Goal: Information Seeking & Learning: Compare options

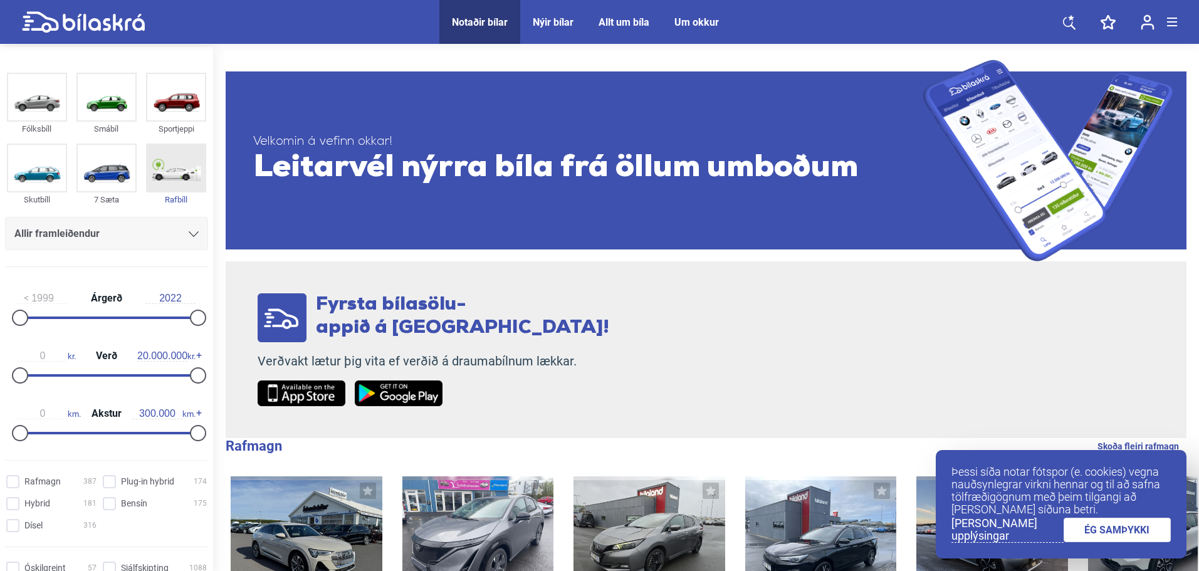
click at [171, 170] on img at bounding box center [176, 168] width 58 height 46
checkbox input "true"
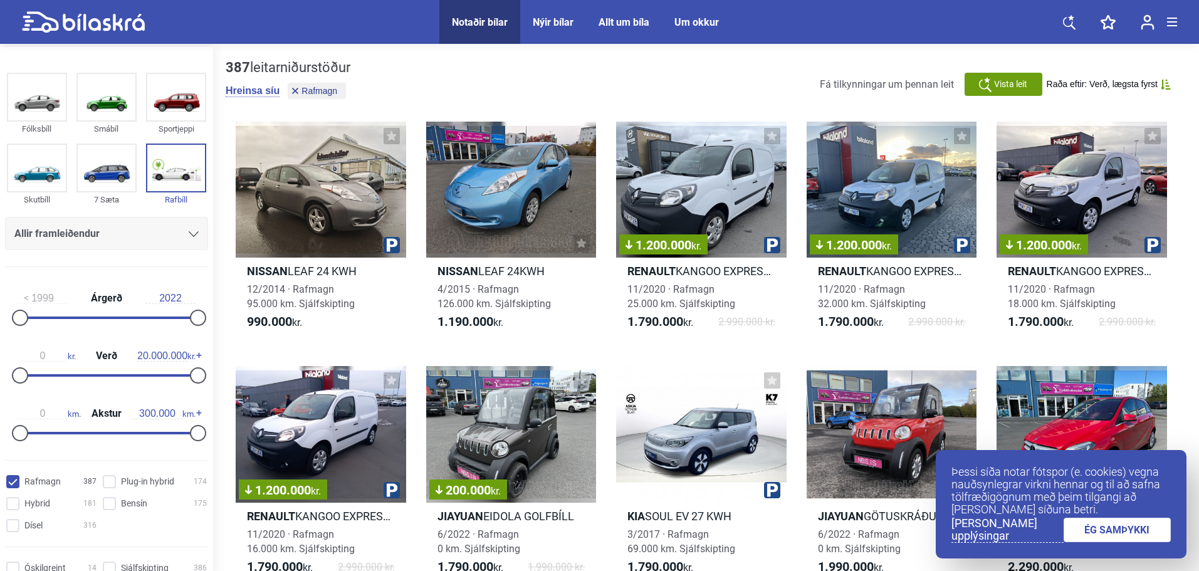
click at [555, 21] on div "Nýir bílar" at bounding box center [553, 22] width 41 height 12
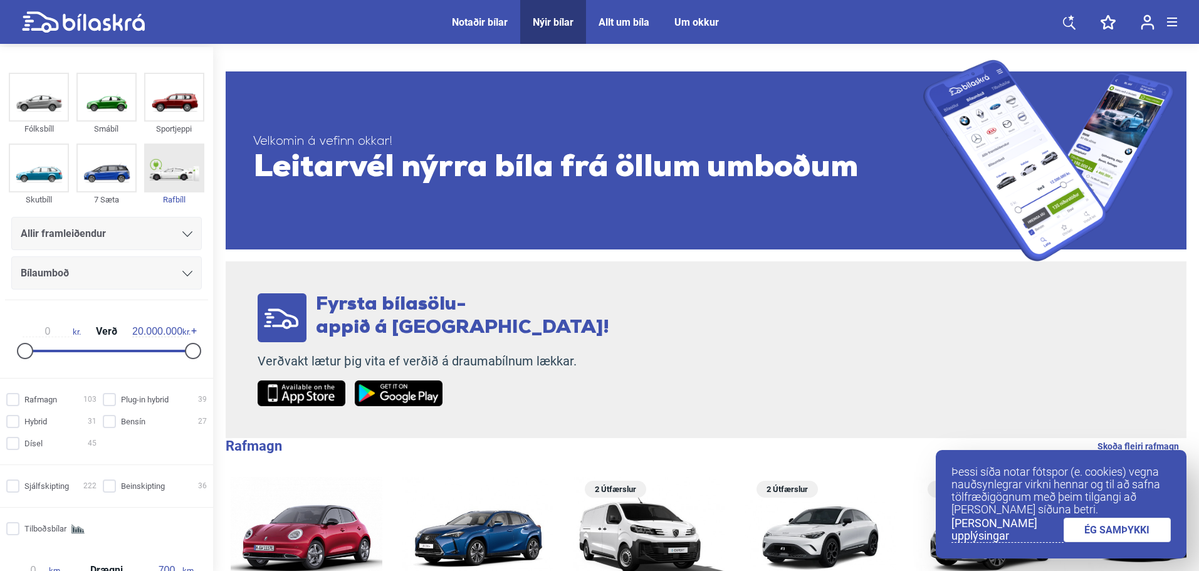
click at [174, 173] on img at bounding box center [174, 168] width 58 height 46
checkbox input "true"
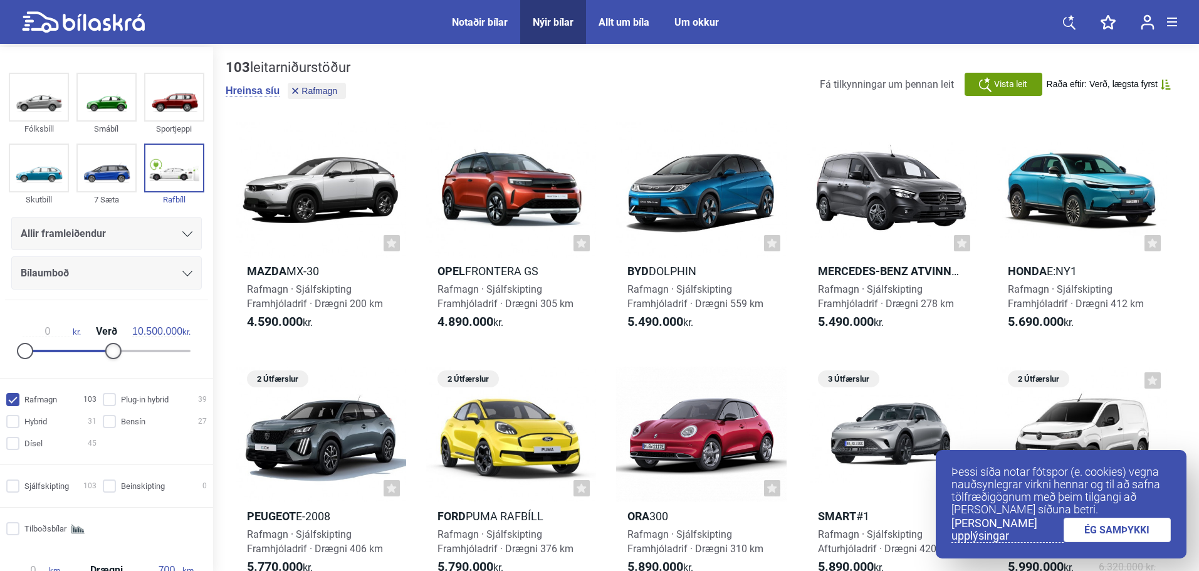
type input "10.000.000"
drag, startPoint x: 194, startPoint y: 354, endPoint x: 112, endPoint y: 360, distance: 83.0
click at [112, 360] on div "0 kr. Verð 10.000.000 kr." at bounding box center [106, 339] width 193 height 58
click at [1140, 529] on link "ÉG SAMÞYKKI" at bounding box center [1118, 530] width 108 height 24
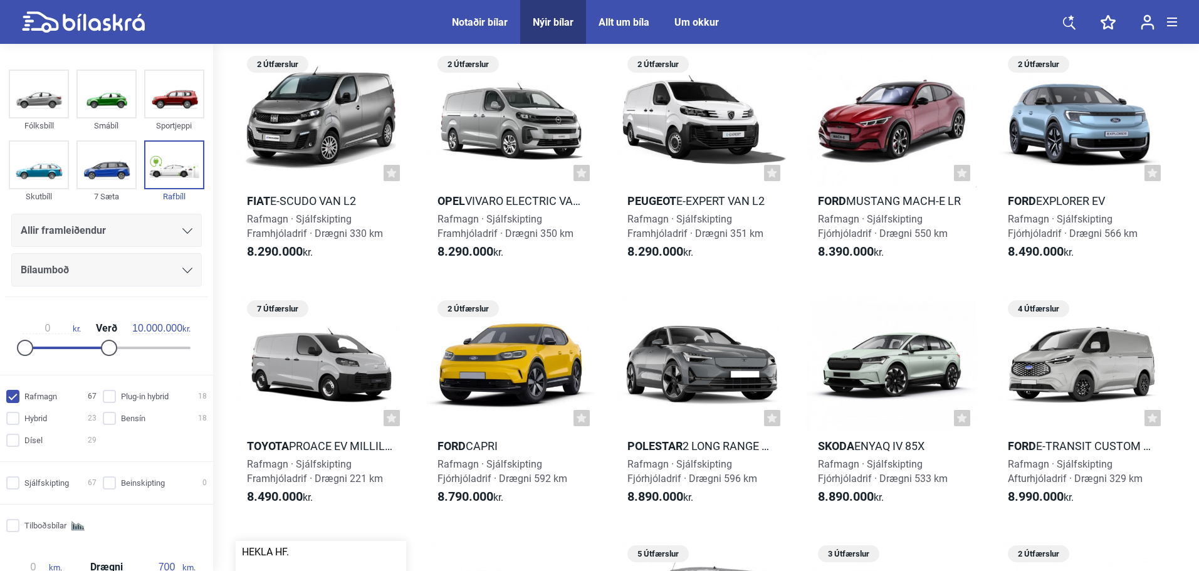
scroll to position [2006, 0]
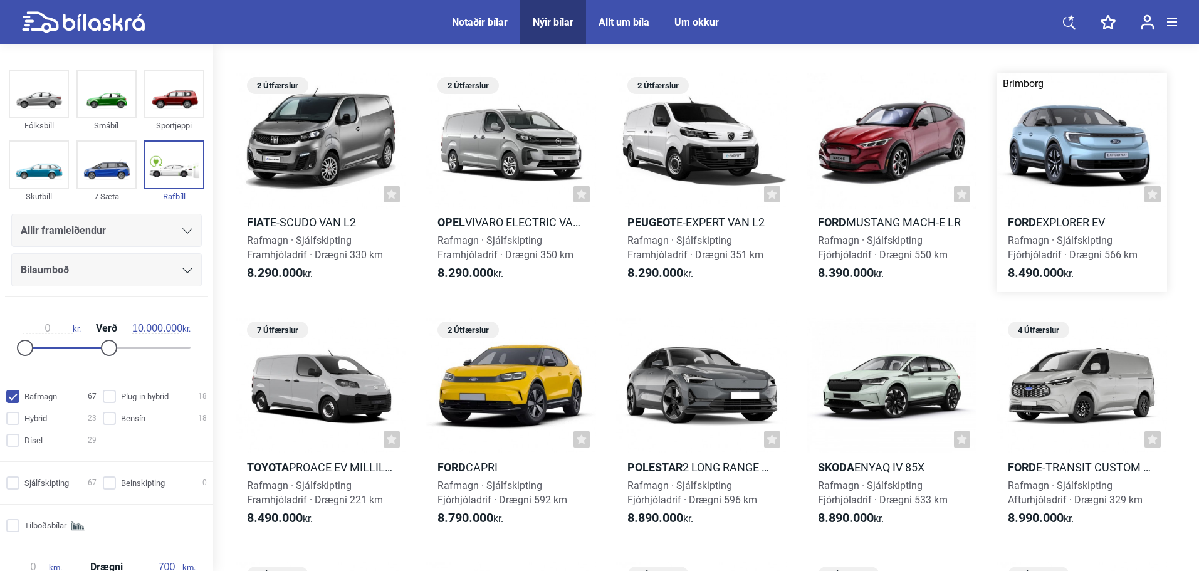
click at [1059, 216] on h2 "Ford Explorer EV" at bounding box center [1082, 222] width 171 height 14
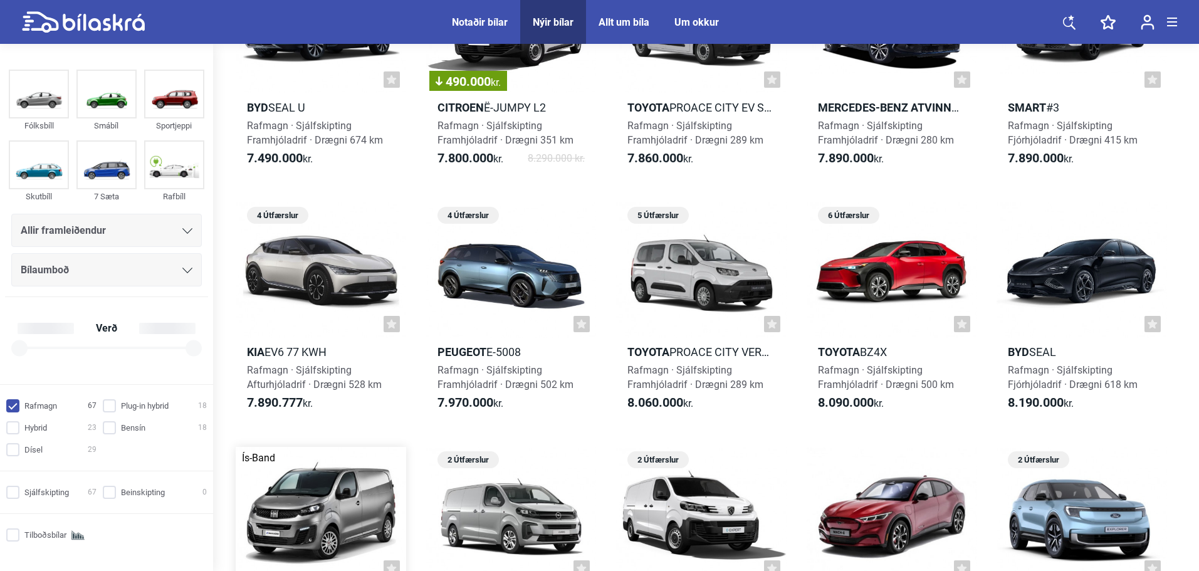
checkbox input "true"
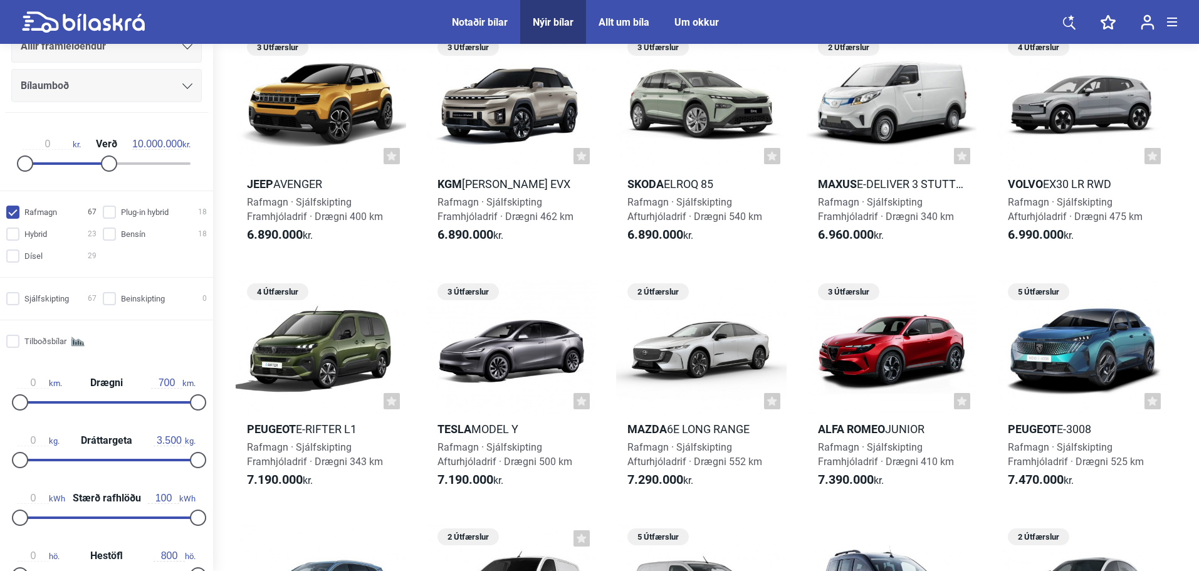
scroll to position [188, 0]
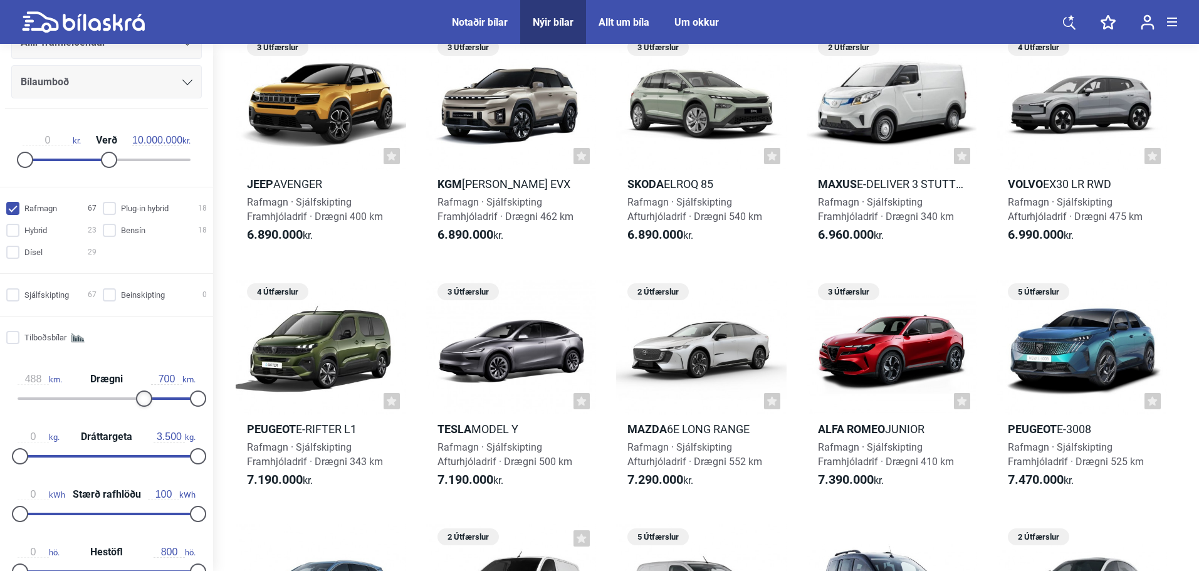
type input "490"
drag, startPoint x: 21, startPoint y: 397, endPoint x: 143, endPoint y: 401, distance: 121.7
click at [143, 401] on div at bounding box center [145, 399] width 16 height 16
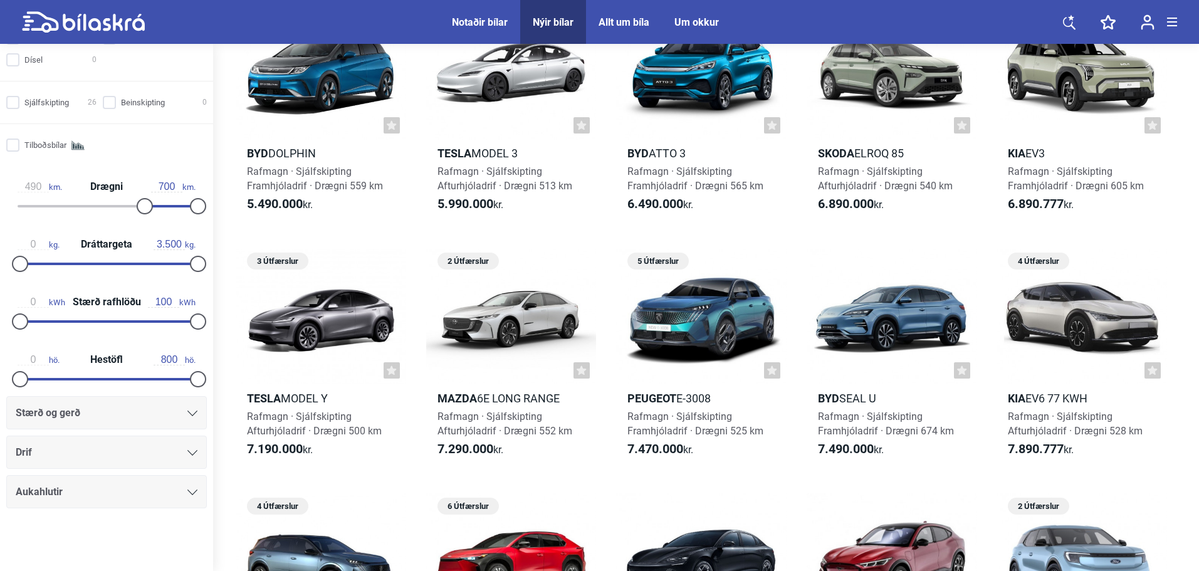
scroll to position [125, 0]
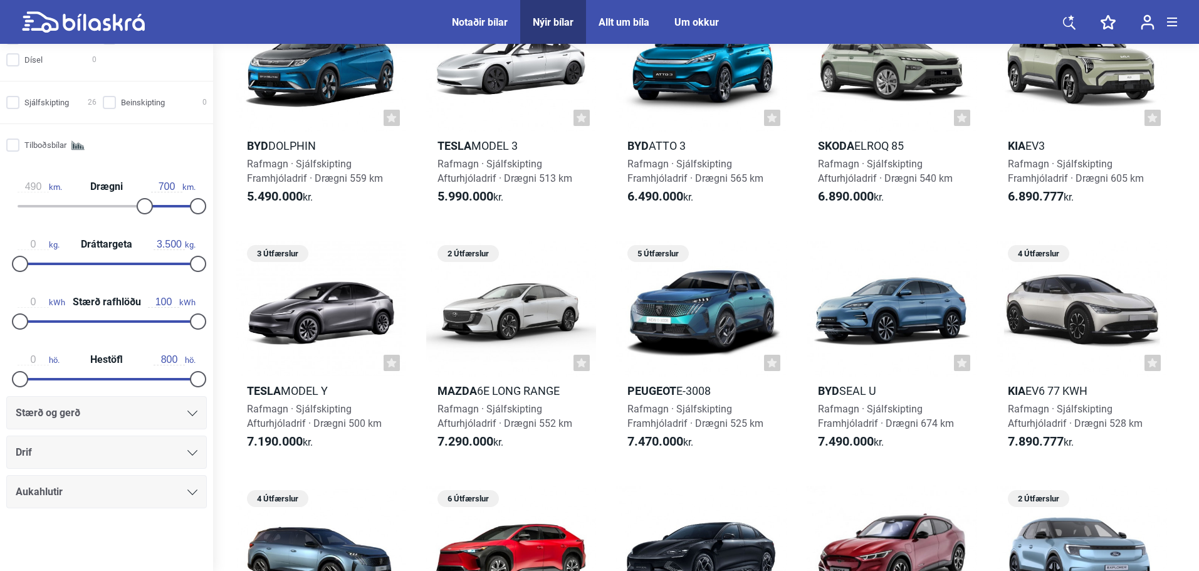
click at [187, 449] on div at bounding box center [192, 453] width 10 height 10
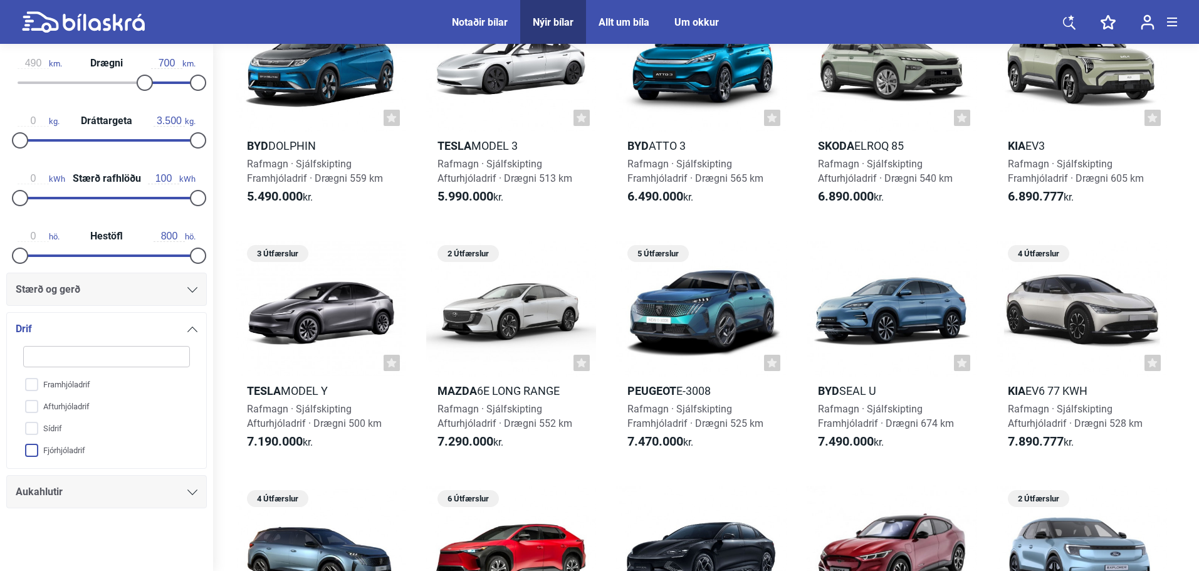
click at [34, 451] on input "Fjórhjóladrif" at bounding box center [98, 451] width 168 height 22
checkbox input "true"
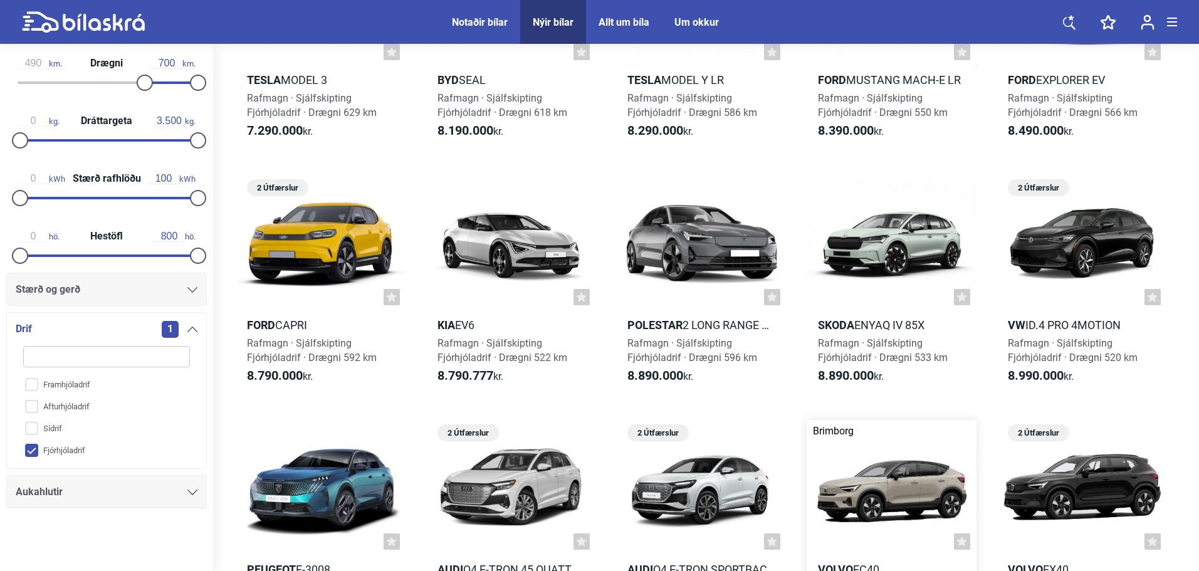
scroll to position [125, 0]
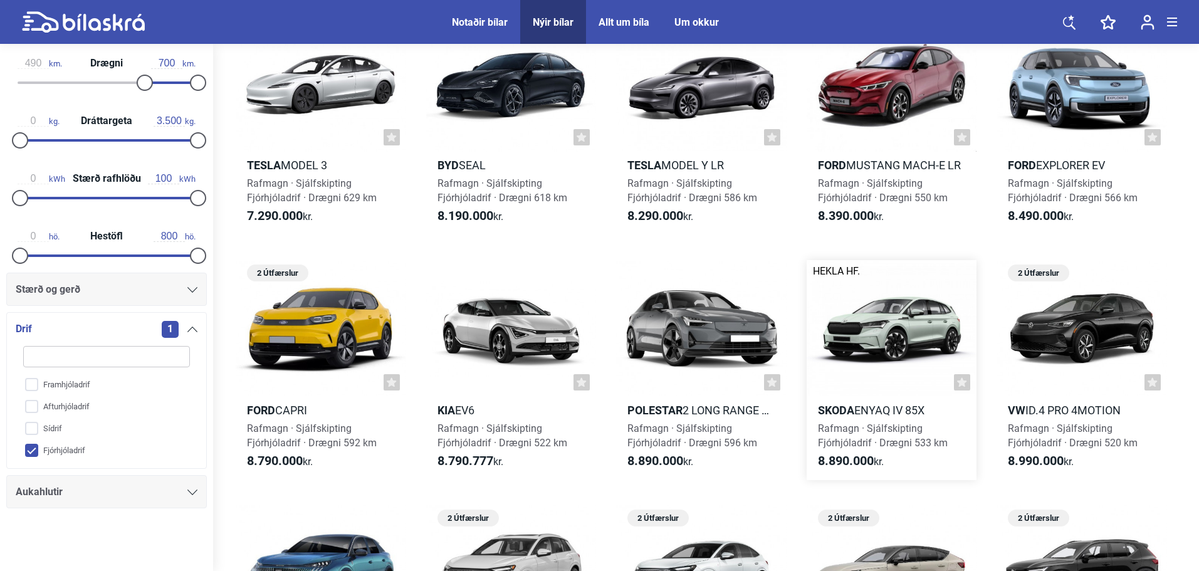
click at [883, 342] on div at bounding box center [892, 328] width 171 height 136
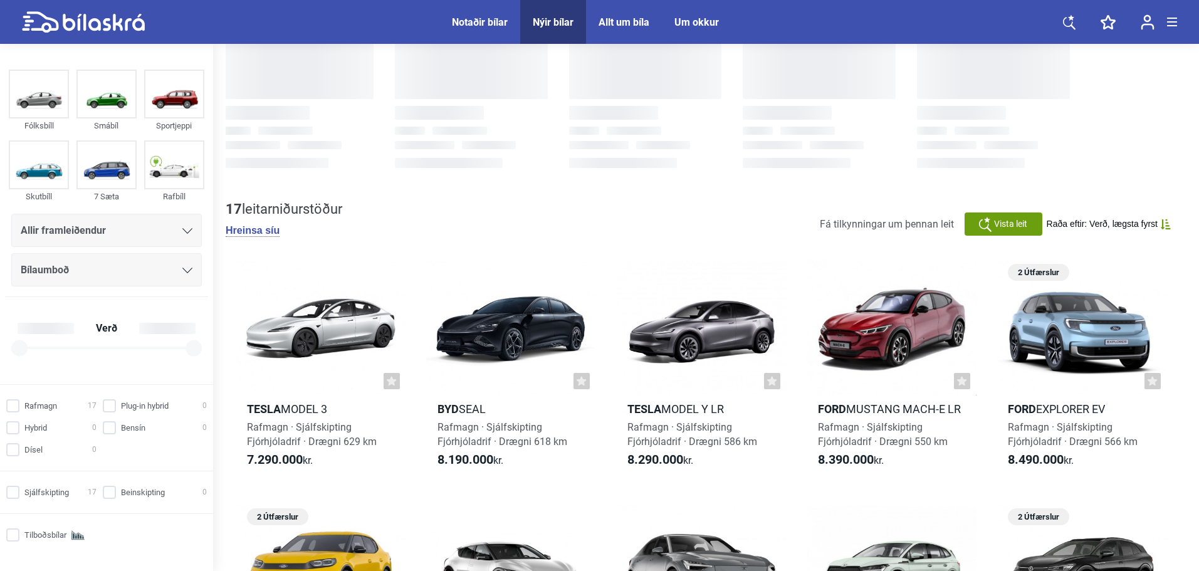
scroll to position [125, 0]
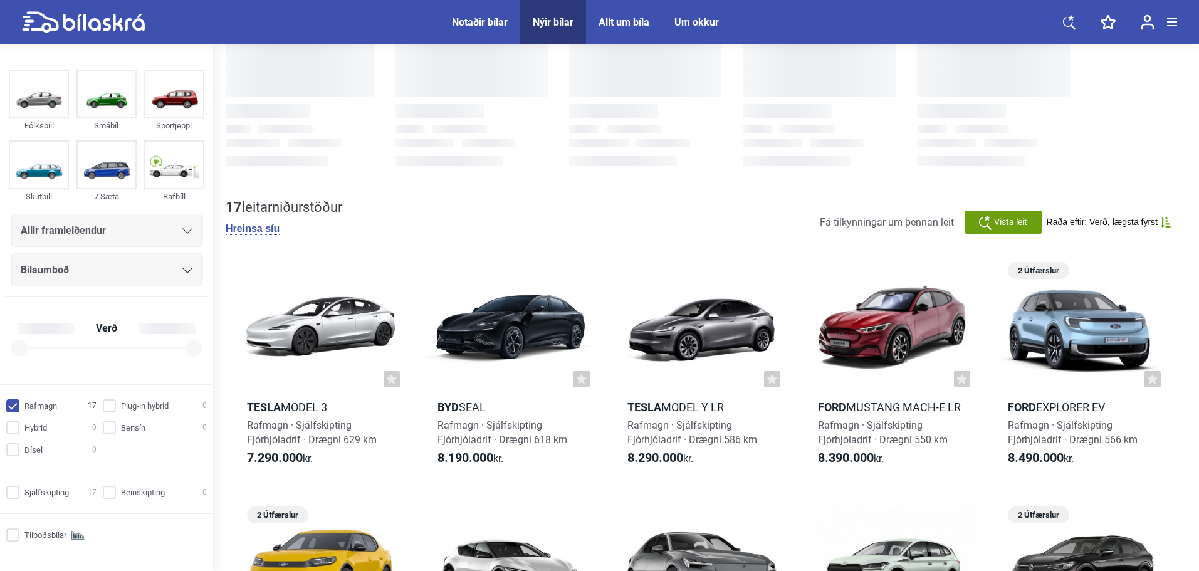
checkbox input "true"
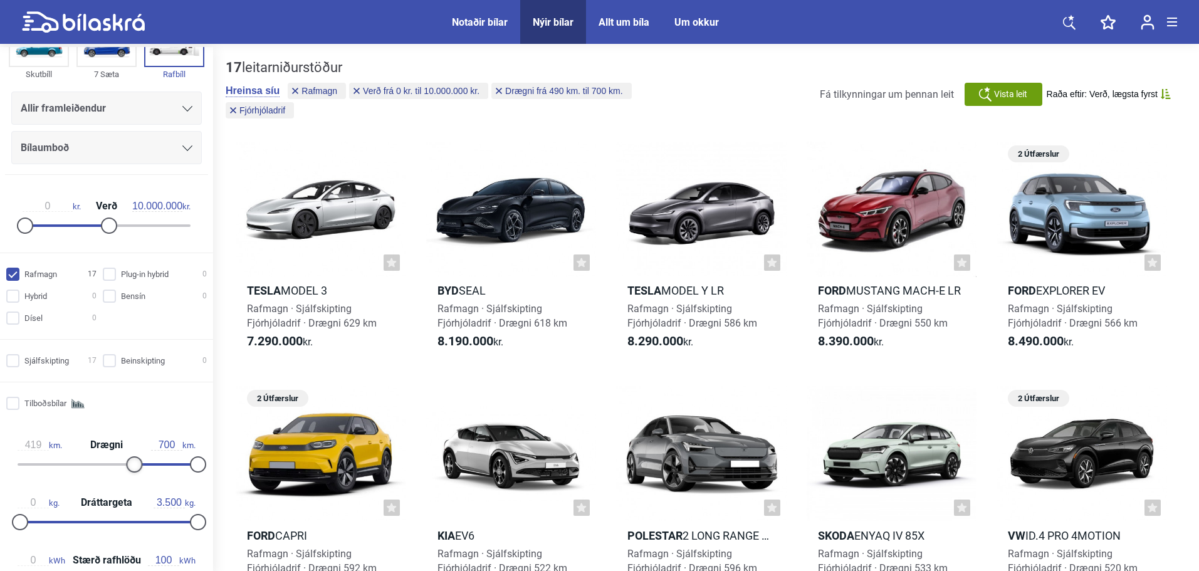
type input "417"
drag, startPoint x: 139, startPoint y: 463, endPoint x: 120, endPoint y: 464, distance: 18.2
click at [120, 464] on div at bounding box center [126, 464] width 16 height 16
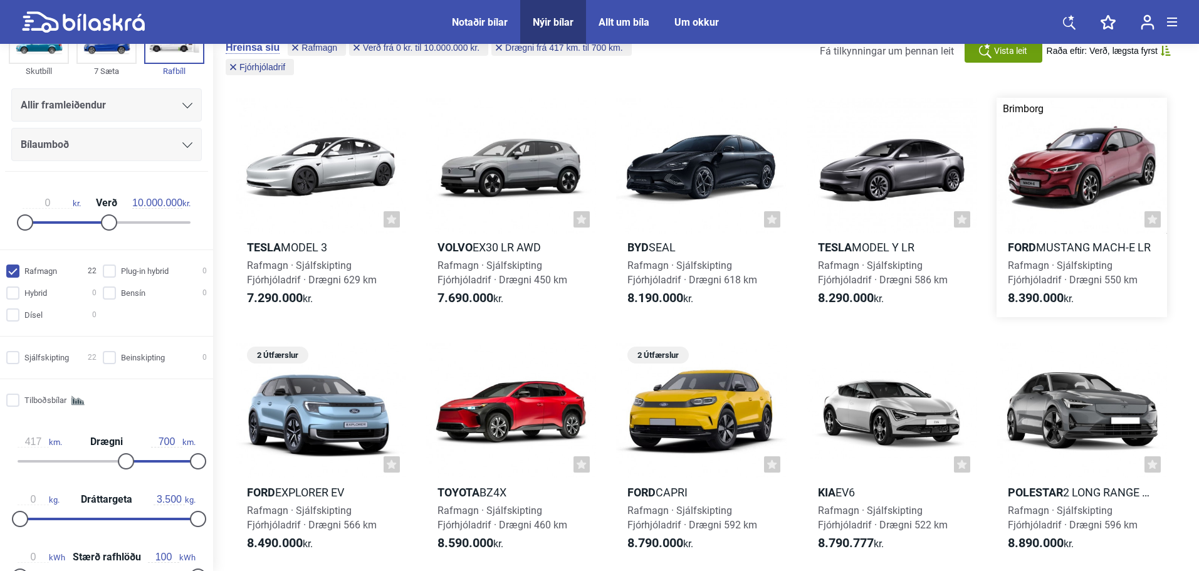
scroll to position [63, 0]
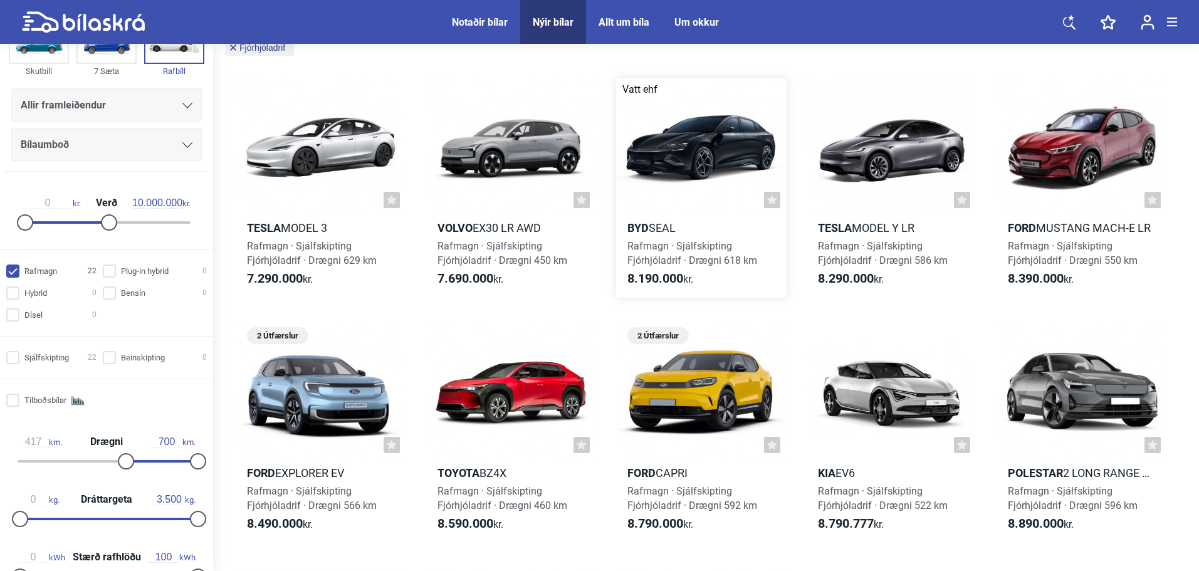
click at [651, 275] on b "8.190.000" at bounding box center [656, 278] width 56 height 15
